Goal: Task Accomplishment & Management: Manage account settings

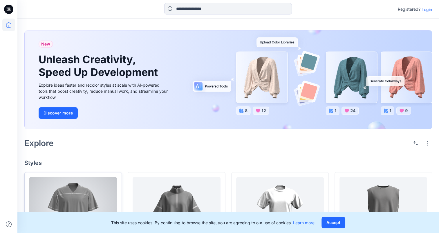
click at [68, 195] on div at bounding box center [73, 209] width 88 height 64
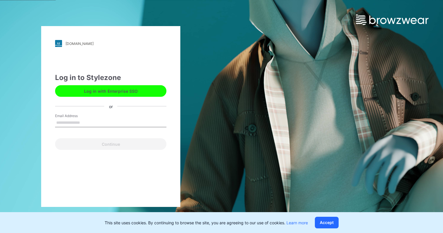
click at [94, 125] on input "Email Address" at bounding box center [110, 123] width 111 height 9
type input "**********"
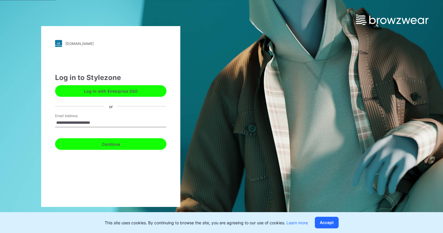
click at [113, 148] on button "Continue" at bounding box center [110, 144] width 111 height 12
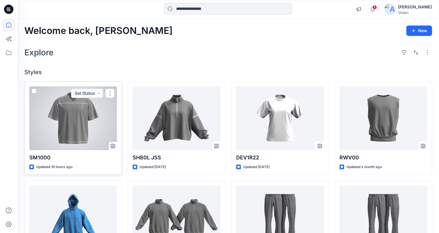
click at [92, 122] on div at bounding box center [73, 118] width 88 height 64
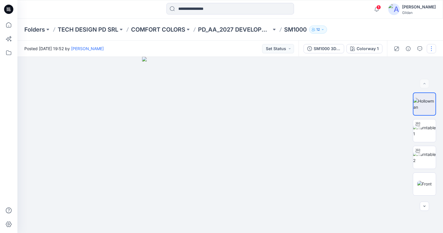
click at [431, 49] on button "button" at bounding box center [431, 48] width 9 height 9
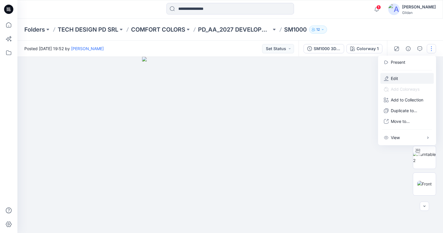
click at [398, 78] on p "Edit" at bounding box center [394, 78] width 7 height 6
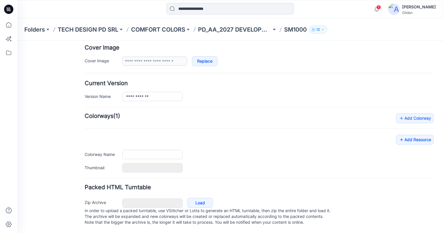
type input "******"
type input "**********"
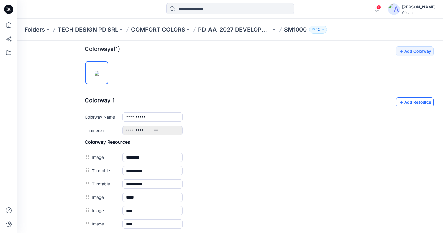
scroll to position [174, 0]
click at [416, 102] on link "Add Resource" at bounding box center [415, 103] width 38 height 10
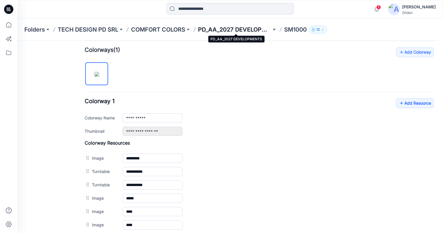
click at [239, 26] on p "PD_AA_2027 DEVELOPMENTS" at bounding box center [234, 30] width 73 height 8
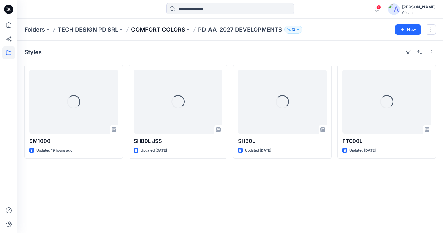
click at [153, 33] on p "COMFORT COLORS" at bounding box center [158, 30] width 54 height 8
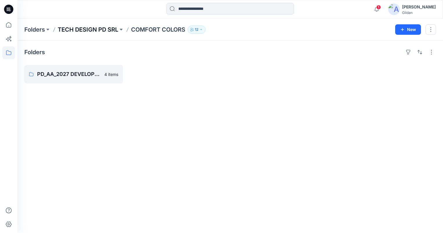
click at [104, 29] on p "TECH DESIGN PD SRL" at bounding box center [88, 30] width 61 height 8
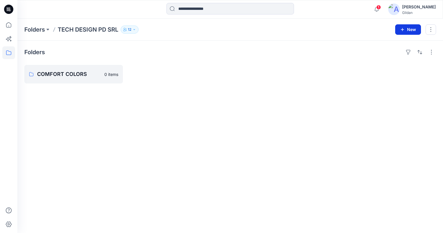
click at [408, 31] on button "New" at bounding box center [408, 29] width 26 height 10
click at [399, 53] on p "New Folder" at bounding box center [390, 55] width 21 height 6
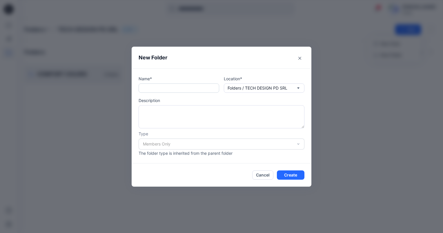
click at [163, 90] on input "text" at bounding box center [179, 87] width 81 height 9
type input "*"
type input "**********"
click at [288, 174] on button "Create" at bounding box center [291, 174] width 28 height 9
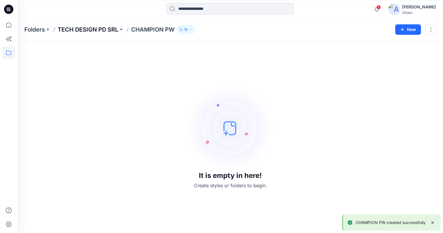
click at [103, 28] on p "TECH DESIGN PD SRL" at bounding box center [88, 30] width 61 height 8
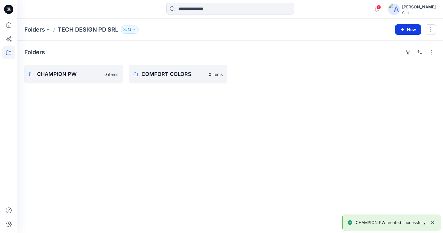
click at [406, 29] on button "New" at bounding box center [408, 29] width 26 height 10
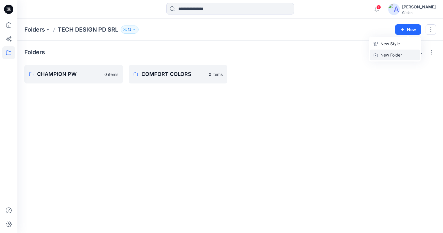
click at [392, 53] on p "New Folder" at bounding box center [390, 55] width 21 height 6
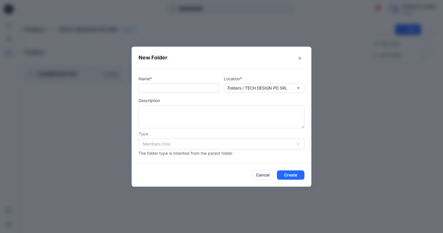
click at [151, 88] on input "text" at bounding box center [179, 87] width 81 height 9
type input "*******"
click at [286, 174] on button "Create" at bounding box center [291, 174] width 28 height 9
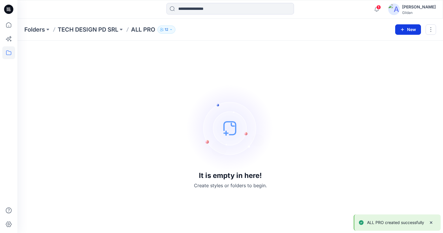
click at [410, 32] on button "New" at bounding box center [408, 29] width 26 height 10
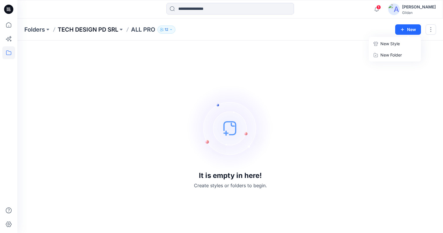
click at [95, 27] on p "TECH DESIGN PD SRL" at bounding box center [88, 30] width 61 height 8
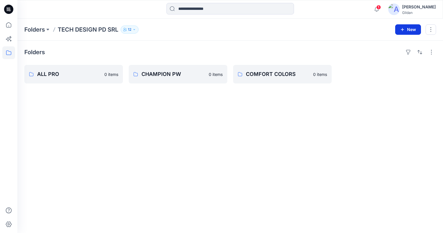
click at [406, 31] on button "New" at bounding box center [408, 29] width 26 height 10
click at [388, 56] on p "New Folder" at bounding box center [390, 55] width 21 height 6
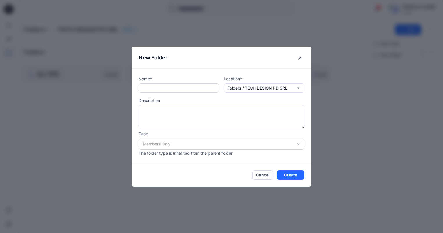
click at [168, 86] on input "text" at bounding box center [179, 87] width 81 height 9
type input "**********"
click at [289, 172] on button "Create" at bounding box center [291, 174] width 28 height 9
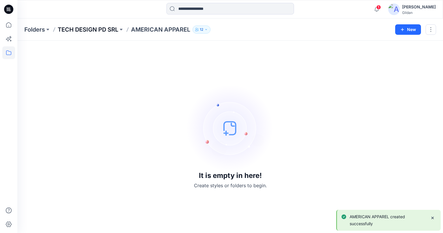
click at [99, 30] on p "TECH DESIGN PD SRL" at bounding box center [88, 30] width 61 height 8
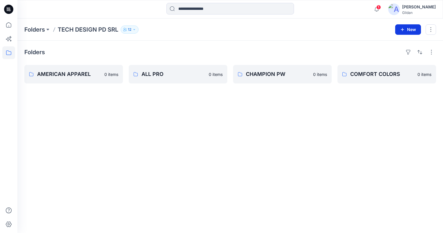
click at [403, 30] on icon "button" at bounding box center [402, 29] width 5 height 5
click at [387, 54] on p "New Folder" at bounding box center [390, 55] width 21 height 6
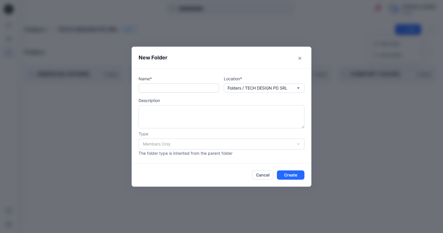
click at [143, 92] on input "text" at bounding box center [179, 87] width 81 height 9
type input "******"
click at [299, 173] on button "Create" at bounding box center [291, 174] width 28 height 9
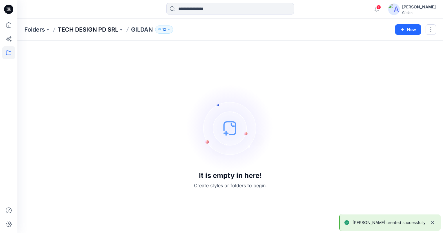
click at [96, 30] on p "TECH DESIGN PD SRL" at bounding box center [88, 30] width 61 height 8
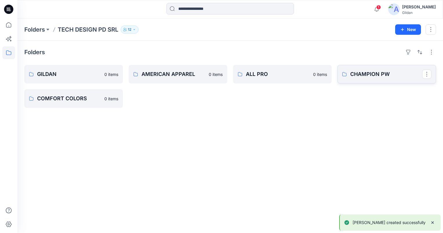
click at [370, 75] on p "CHAMPION PW" at bounding box center [386, 74] width 72 height 8
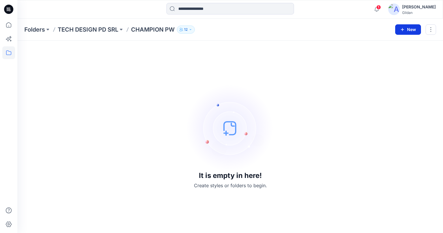
click at [407, 30] on button "New" at bounding box center [408, 29] width 26 height 10
click at [94, 27] on p "TECH DESIGN PD SRL" at bounding box center [88, 30] width 61 height 8
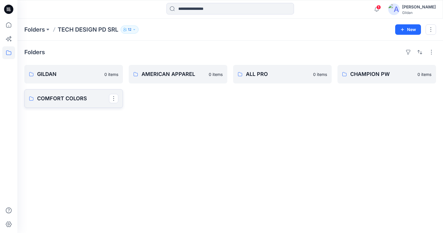
click at [80, 98] on p "COMFORT COLORS" at bounding box center [73, 98] width 72 height 8
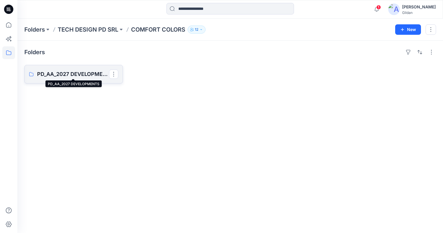
click at [79, 73] on p "PD_AA_2027 DEVELOPMENTS" at bounding box center [73, 74] width 72 height 8
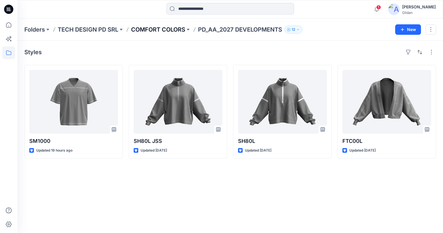
click at [162, 31] on p "COMFORT COLORS" at bounding box center [158, 30] width 54 height 8
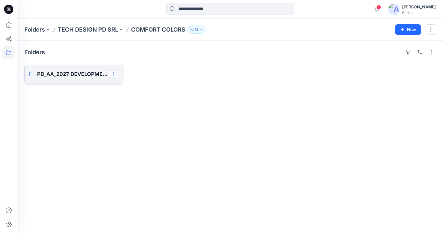
click at [114, 75] on button "button" at bounding box center [113, 74] width 9 height 9
click at [130, 86] on button "Edit" at bounding box center [141, 87] width 63 height 11
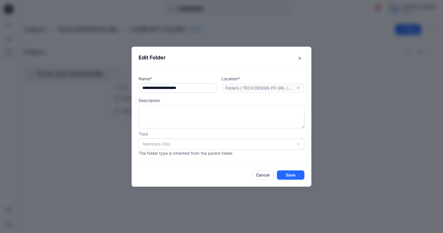
click at [155, 87] on input "**********" at bounding box center [178, 87] width 78 height 9
type input "**********"
click at [294, 174] on button "Save" at bounding box center [291, 174] width 28 height 9
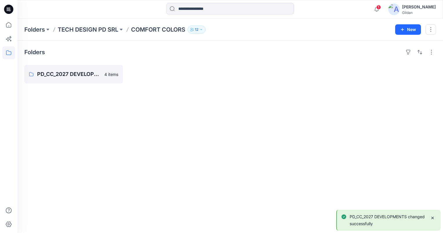
click at [159, 29] on p "COMFORT COLORS" at bounding box center [158, 30] width 54 height 8
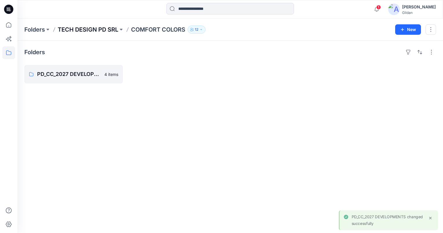
click at [96, 29] on p "TECH DESIGN PD SRL" at bounding box center [88, 30] width 61 height 8
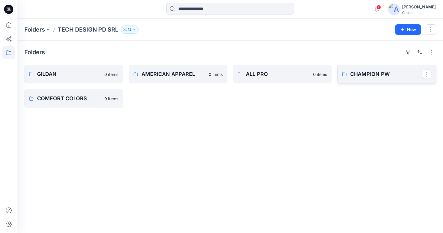
click at [353, 74] on p "CHAMPION PW" at bounding box center [386, 74] width 72 height 8
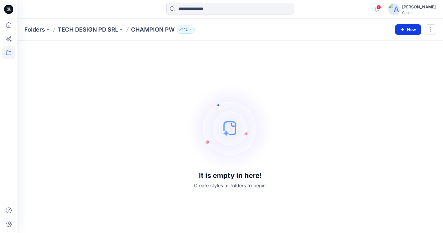
click at [406, 29] on button "New" at bounding box center [408, 29] width 26 height 10
click at [390, 55] on p "New Folder" at bounding box center [390, 55] width 21 height 6
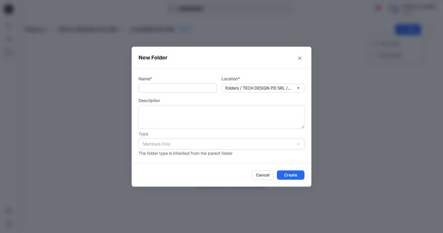
click at [153, 85] on input "text" at bounding box center [178, 87] width 78 height 9
type input "**********"
click at [294, 174] on button "Create" at bounding box center [291, 174] width 28 height 9
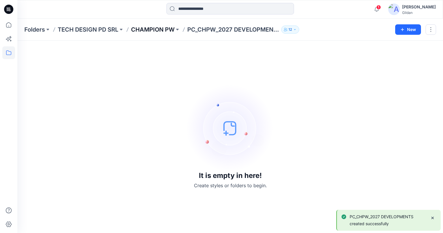
click at [153, 26] on p "CHAMPION PW" at bounding box center [152, 30] width 43 height 8
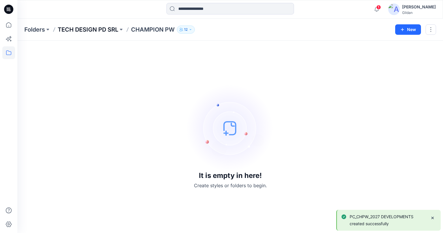
click at [95, 28] on p "TECH DESIGN PD SRL" at bounding box center [88, 30] width 61 height 8
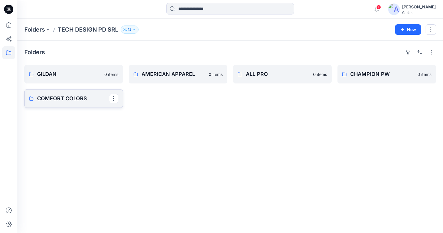
click at [60, 103] on link "COMFORT COLORS" at bounding box center [73, 98] width 99 height 19
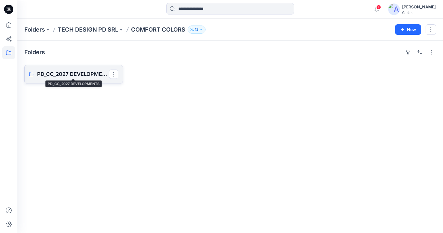
click at [74, 75] on p "PD_CC_2027 DEVELOPMENTS" at bounding box center [73, 74] width 72 height 8
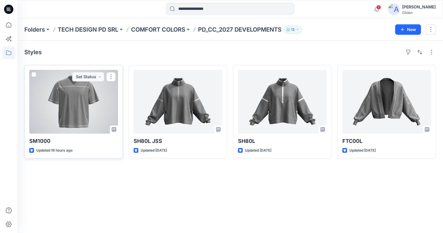
click at [33, 74] on span at bounding box center [34, 74] width 5 height 5
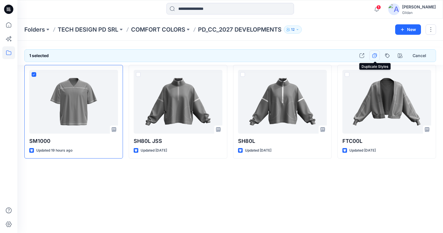
click at [375, 55] on icon "button" at bounding box center [374, 55] width 5 height 5
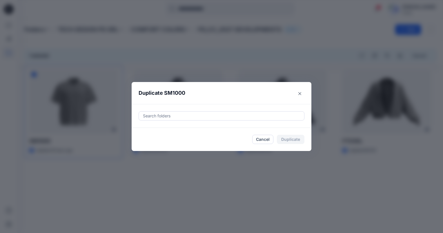
click at [218, 115] on div at bounding box center [221, 115] width 158 height 7
type input "*"
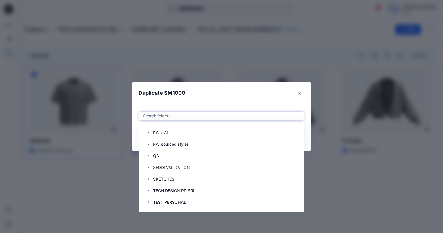
scroll to position [203, 0]
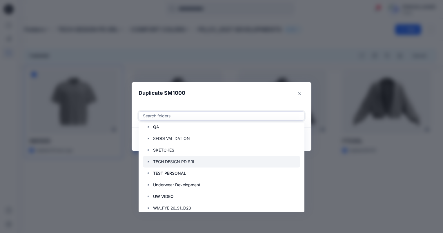
click at [148, 161] on icon "button" at bounding box center [148, 162] width 1 height 2
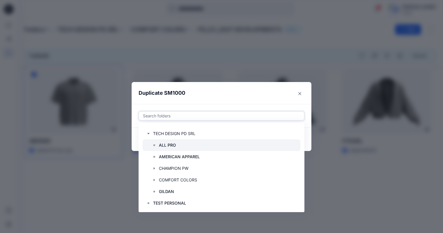
scroll to position [232, 0]
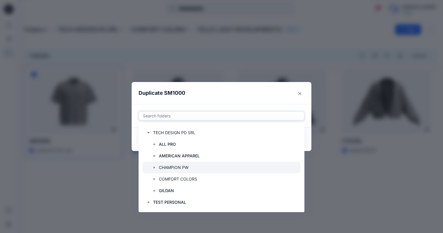
click at [154, 168] on icon "button" at bounding box center [154, 167] width 1 height 2
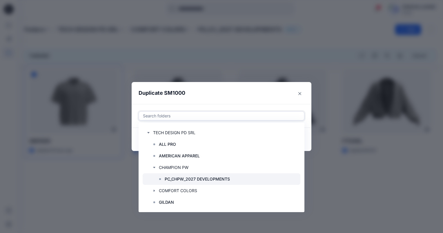
click at [176, 180] on p "PC_CHPW_2027 DEVELOPMENTS" at bounding box center [197, 179] width 65 height 7
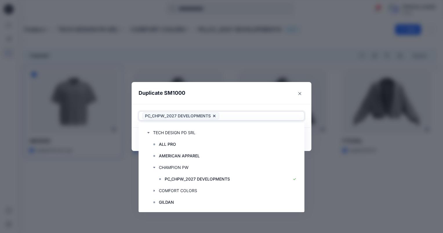
click at [265, 99] on header "Duplicate SM1000" at bounding box center [216, 93] width 168 height 22
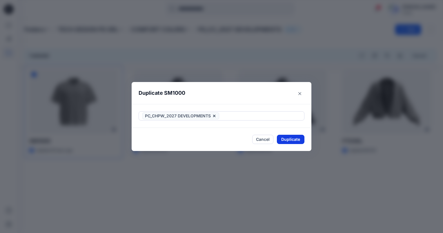
click at [288, 139] on button "Duplicate" at bounding box center [291, 139] width 28 height 9
click at [300, 94] on icon "Close" at bounding box center [299, 93] width 3 height 3
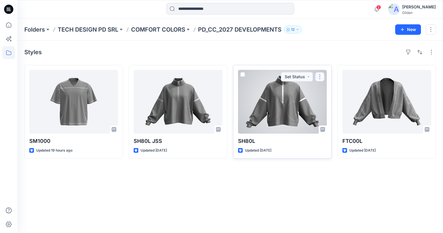
click at [321, 78] on button "button" at bounding box center [319, 76] width 9 height 9
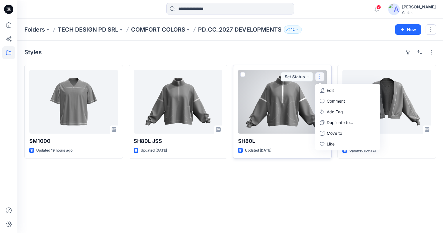
click at [329, 89] on p "Edit" at bounding box center [330, 90] width 7 height 6
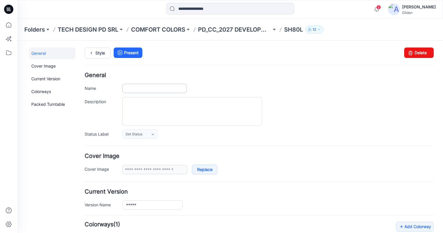
type input "*****"
type input "**********"
click at [166, 89] on input "*****" at bounding box center [154, 88] width 64 height 9
type input "**********"
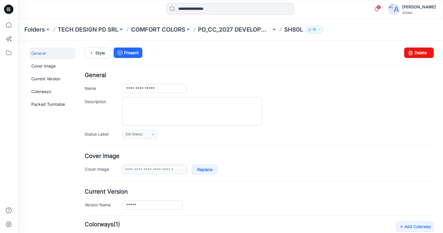
click at [186, 61] on div "Style Present Changes Saved Delete" at bounding box center [259, 60] width 349 height 25
click at [99, 56] on link "Style" at bounding box center [98, 53] width 26 height 11
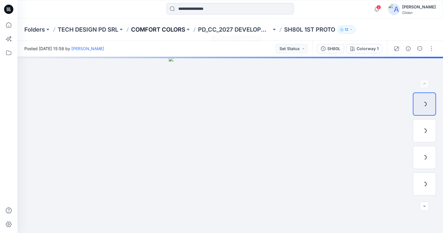
click at [167, 31] on p "COMFORT COLORS" at bounding box center [158, 30] width 54 height 8
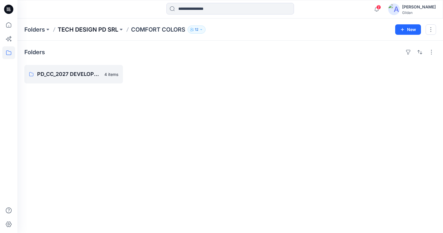
click at [96, 30] on p "TECH DESIGN PD SRL" at bounding box center [88, 30] width 61 height 8
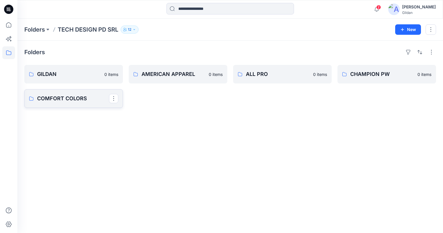
click at [65, 98] on p "COMFORT COLORS" at bounding box center [73, 98] width 72 height 8
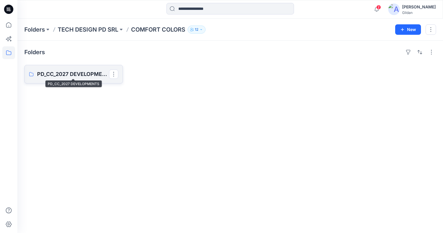
click at [79, 75] on p "PD_CC_2027 DEVELOPMENTS" at bounding box center [73, 74] width 72 height 8
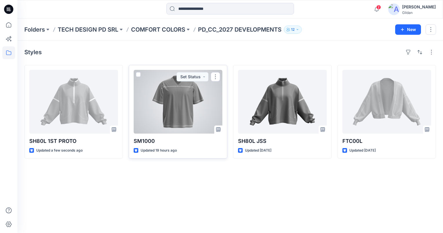
click at [138, 73] on span at bounding box center [138, 74] width 5 height 5
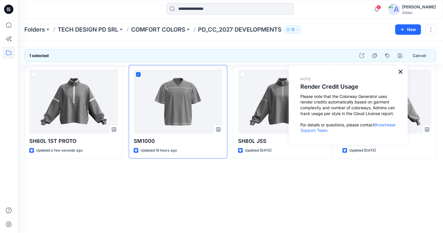
click at [401, 73] on button "×" at bounding box center [401, 71] width 6 height 9
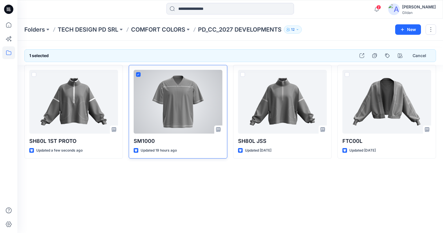
click at [140, 73] on span at bounding box center [138, 74] width 5 height 5
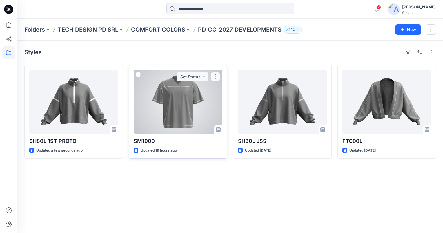
click at [219, 77] on button "button" at bounding box center [215, 76] width 9 height 9
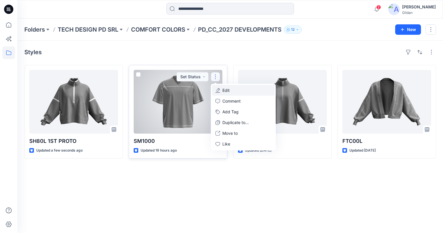
click at [226, 91] on p "Edit" at bounding box center [225, 90] width 7 height 6
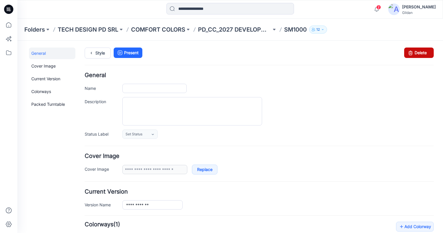
type input "******"
type input "**********"
drag, startPoint x: 417, startPoint y: 53, endPoint x: 271, endPoint y: 57, distance: 146.1
click at [417, 53] on link "Delete" at bounding box center [419, 53] width 30 height 10
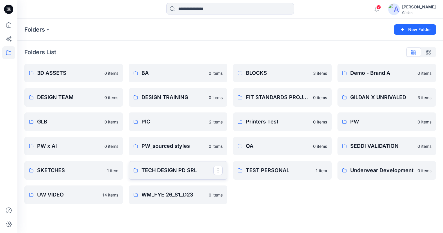
click at [172, 171] on p "TECH DESIGN PD SRL" at bounding box center [177, 170] width 72 height 8
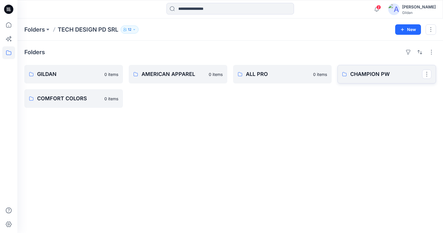
click at [362, 74] on p "CHAMPION PW" at bounding box center [386, 74] width 72 height 8
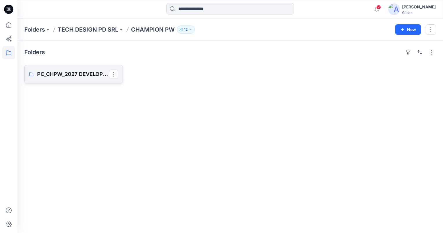
click at [72, 74] on p "PC_CHPW_2027 DEVELOPMENTS" at bounding box center [73, 74] width 72 height 8
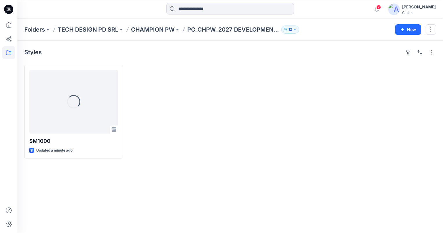
click at [408, 11] on div "Gildan" at bounding box center [419, 12] width 34 height 4
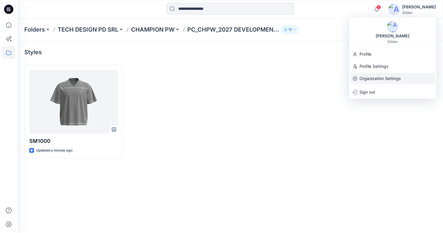
click at [382, 77] on p "Organization Settings" at bounding box center [379, 78] width 41 height 11
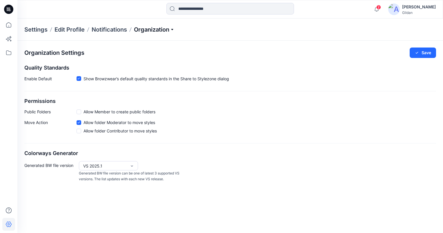
click at [173, 31] on p "Organization" at bounding box center [154, 30] width 41 height 8
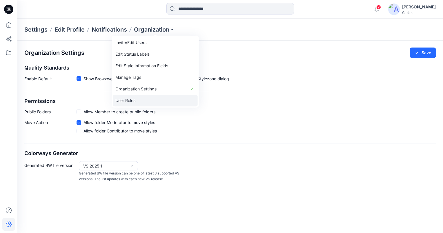
click at [128, 98] on link "User Roles" at bounding box center [155, 101] width 85 height 12
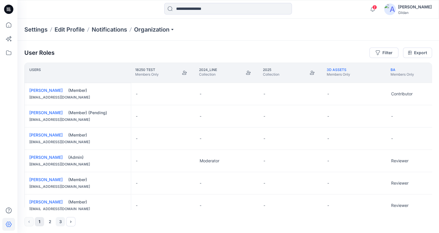
click at [61, 221] on button "3" at bounding box center [60, 221] width 9 height 9
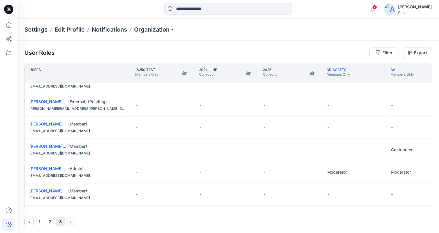
scroll to position [145, 0]
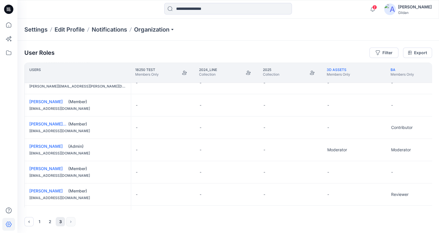
drag, startPoint x: 98, startPoint y: 210, endPoint x: 104, endPoint y: 211, distance: 6.1
click at [104, 211] on div "User Roles Filter Export Users 18250 TESt Members Only 2024_LINE Collection 202…" at bounding box center [227, 137] width 421 height 193
drag, startPoint x: 100, startPoint y: 209, endPoint x: 104, endPoint y: 210, distance: 4.4
click at [104, 210] on div "Users 18250 TESt Members Only 2024_LINE Collection 2025 Collection 3D ASSETS Me…" at bounding box center [227, 137] width 407 height 148
click at [400, 148] on p "Moderator" at bounding box center [401, 150] width 20 height 6
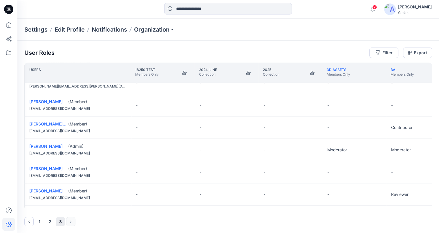
click at [408, 149] on p "Moderator" at bounding box center [401, 150] width 20 height 6
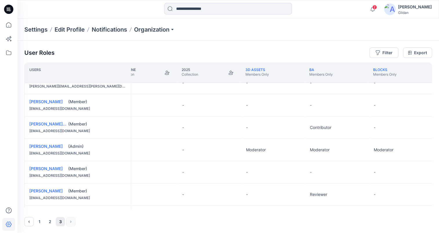
scroll to position [145, 175]
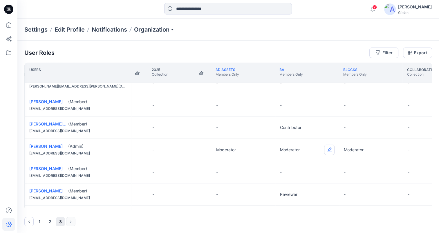
click at [329, 149] on button "Edit Role" at bounding box center [329, 150] width 10 height 10
click at [299, 164] on button "None" at bounding box center [301, 163] width 63 height 10
click at [335, 46] on div "User Roles Filter Export Users 18250 TESt Members Only 2024_LINE Collection 202…" at bounding box center [227, 137] width 421 height 193
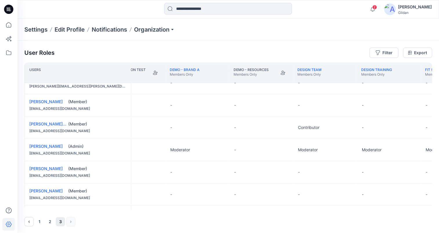
scroll to position [145, 486]
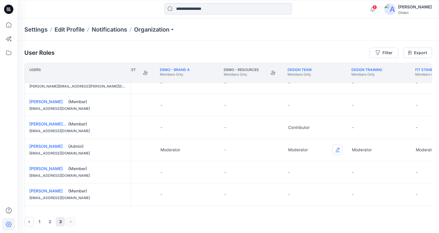
click at [337, 150] on button "Edit Role" at bounding box center [337, 150] width 10 height 10
click at [300, 163] on button "None" at bounding box center [309, 163] width 63 height 10
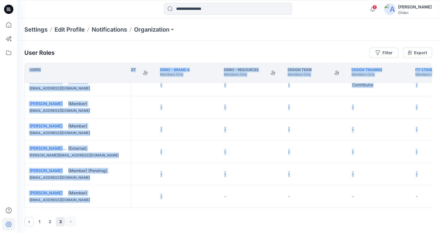
drag, startPoint x: 192, startPoint y: 210, endPoint x: 202, endPoint y: 209, distance: 9.3
click at [202, 209] on div "User Roles Filter Export Users BLOCKS Members Only Collaboration Test Collectio…" at bounding box center [227, 137] width 421 height 193
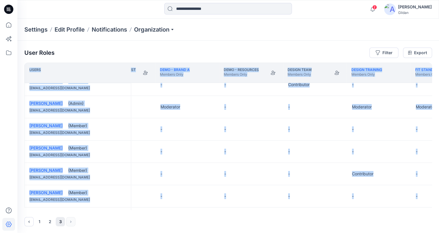
scroll to position [166, 486]
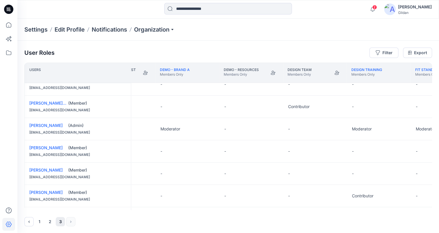
click at [21, 126] on div "User Roles Filter Export Users BLOCKS Members Only Collaboration Test Collectio…" at bounding box center [227, 137] width 421 height 193
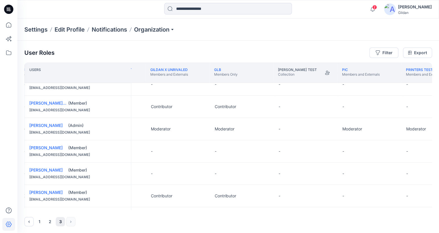
scroll to position [166, 830]
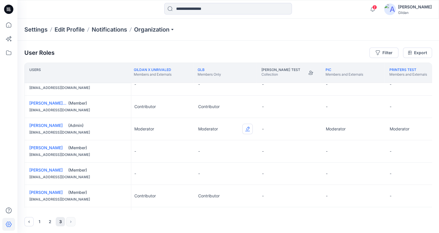
click at [249, 128] on button "Edit Role" at bounding box center [247, 129] width 10 height 10
click at [217, 141] on button "None" at bounding box center [219, 142] width 63 height 10
drag, startPoint x: 203, startPoint y: 210, endPoint x: 211, endPoint y: 210, distance: 8.7
click at [211, 210] on div "User Roles Filter Export Users FIT STANDARDS PROJECT Members Only GILDAN X UNRI…" at bounding box center [227, 137] width 421 height 193
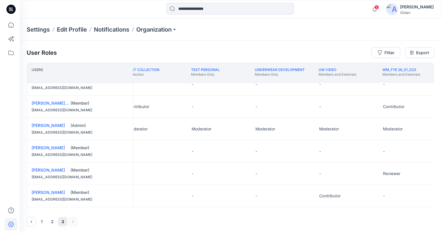
scroll to position [166, 1678]
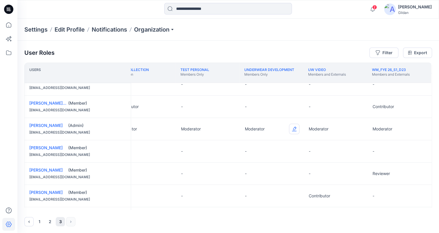
click at [295, 128] on button "Edit Role" at bounding box center [294, 129] width 10 height 10
click at [262, 143] on button "None" at bounding box center [265, 142] width 63 height 10
click at [357, 128] on button "Edit Role" at bounding box center [357, 129] width 10 height 10
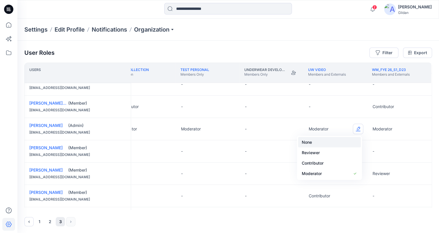
click at [307, 142] on button "None" at bounding box center [329, 142] width 63 height 10
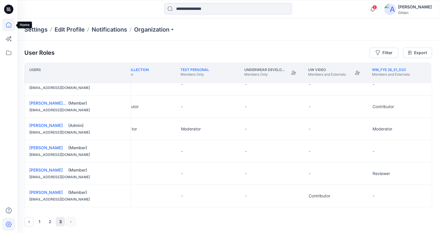
click at [12, 24] on icon at bounding box center [8, 25] width 13 height 13
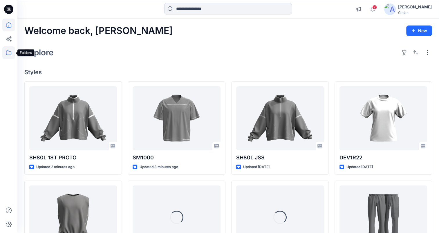
click at [10, 52] on icon at bounding box center [8, 52] width 13 height 13
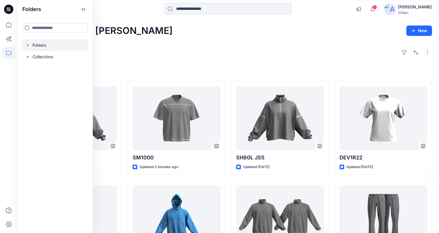
click at [47, 45] on div at bounding box center [55, 45] width 66 height 12
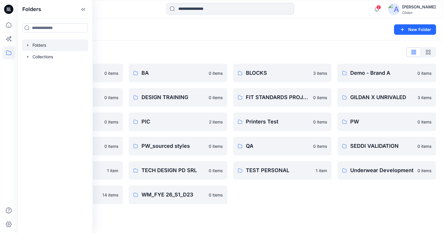
click at [149, 37] on div "Folders New Folder" at bounding box center [230, 30] width 426 height 22
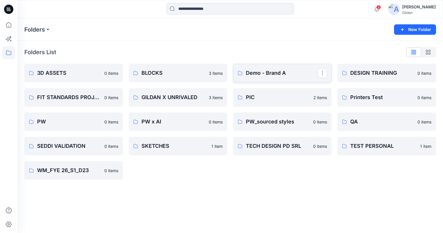
click at [282, 74] on p "Demo - Brand A" at bounding box center [282, 73] width 72 height 8
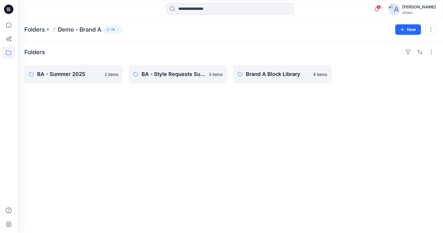
click at [115, 27] on button "14" at bounding box center [113, 30] width 18 height 8
click at [180, 121] on div "Folders BA - Summer 2025 2 items BA - Style Requests Summer 2025 3 items Brand …" at bounding box center [230, 137] width 426 height 192
click at [78, 74] on p "BA - Summer 2025" at bounding box center [73, 74] width 72 height 8
click at [184, 72] on p "BA - Style Requests Summer 2025" at bounding box center [177, 74] width 72 height 8
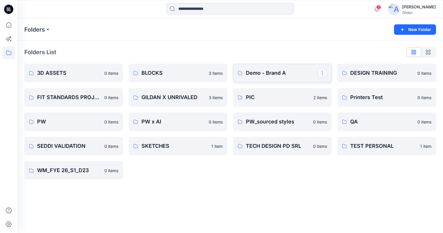
click at [320, 73] on button "button" at bounding box center [322, 72] width 9 height 9
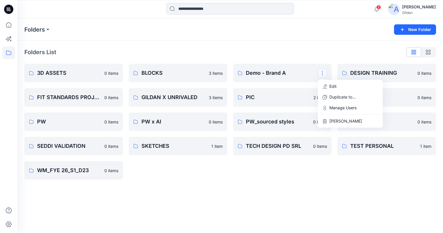
click at [319, 40] on div "Folders New Folder" at bounding box center [230, 30] width 426 height 22
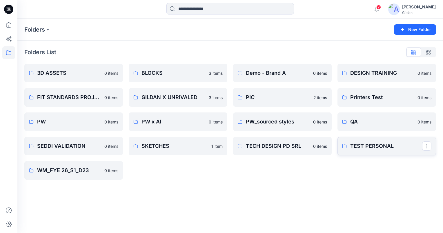
click at [370, 146] on p "TEST PERSONAL" at bounding box center [386, 146] width 72 height 8
click at [427, 147] on button "button" at bounding box center [426, 145] width 9 height 9
click at [394, 195] on p "[PERSON_NAME]" at bounding box center [394, 194] width 33 height 6
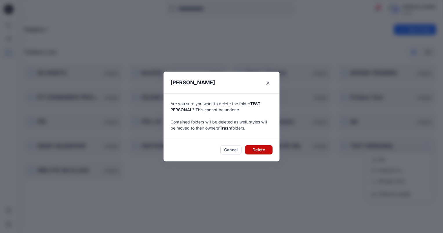
click at [266, 150] on button "Delete" at bounding box center [259, 149] width 28 height 9
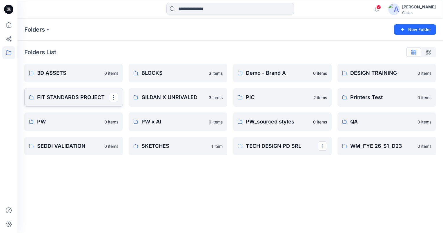
click at [79, 99] on p "FIT STANDARDS PROJECT" at bounding box center [73, 97] width 72 height 8
click at [206, 189] on div "Folders New Folder Folders List 3D ASSETS 0 items FIT STANDARDS PROJECT 0 items…" at bounding box center [230, 126] width 426 height 214
